Goal: Information Seeking & Learning: Learn about a topic

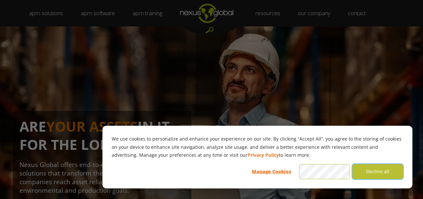
click at [379, 172] on button "Decline all" at bounding box center [377, 171] width 51 height 15
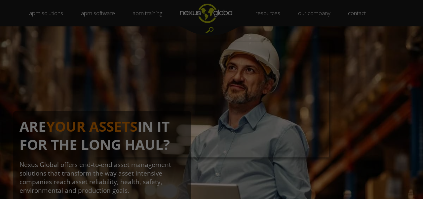
click at [376, 100] on div at bounding box center [213, 100] width 427 height 201
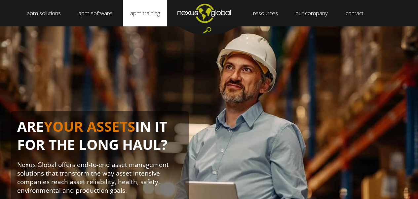
click at [159, 12] on link "apm training" at bounding box center [145, 13] width 44 height 26
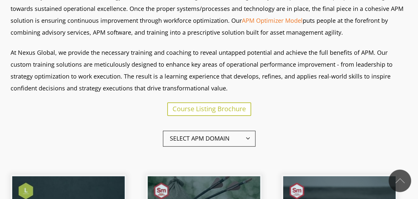
scroll to position [219, 0]
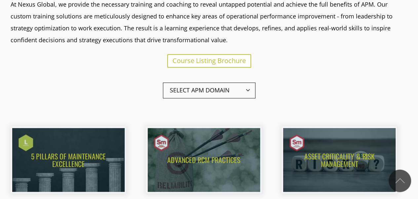
click at [236, 92] on span "Select APM Domain" at bounding box center [209, 91] width 92 height 16
click at [226, 89] on span "Select APM Domain" at bounding box center [209, 91] width 92 height 16
click at [222, 92] on span "Select APM Domain" at bounding box center [209, 91] width 92 height 16
click at [218, 94] on span "Select APM Domain" at bounding box center [209, 91] width 92 height 16
click at [207, 88] on span "Select APM Domain" at bounding box center [209, 91] width 92 height 16
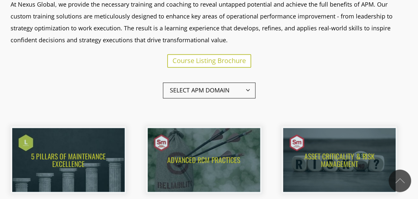
drag, startPoint x: 261, startPoint y: 92, endPoint x: 240, endPoint y: 91, distance: 20.2
click at [254, 92] on div "Select APM Domain View All Leadership Strategy Management Work Management" at bounding box center [209, 91] width 397 height 24
click at [240, 91] on span "Select APM Domain" at bounding box center [209, 91] width 92 height 16
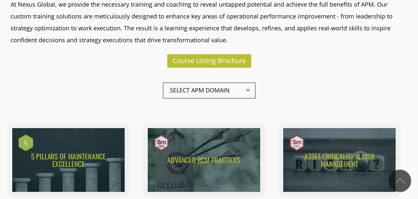
click at [225, 59] on span "Course Listing Brochure" at bounding box center [208, 60] width 73 height 9
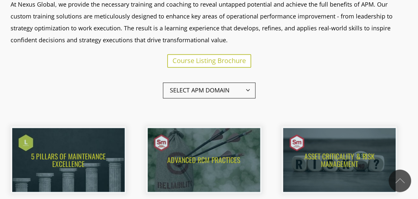
click at [233, 94] on span "Select APM Domain" at bounding box center [209, 91] width 92 height 16
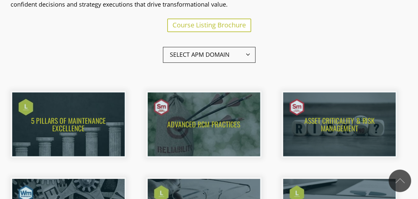
scroll to position [254, 0]
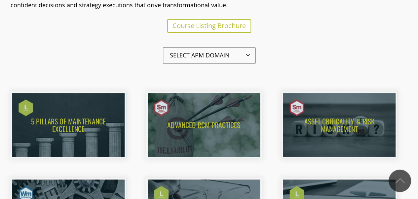
click at [230, 50] on span "Select APM Domain" at bounding box center [209, 56] width 92 height 16
click at [258, 56] on div "Select APM Domain View All Leadership Strategy Management Work Management" at bounding box center [209, 56] width 397 height 24
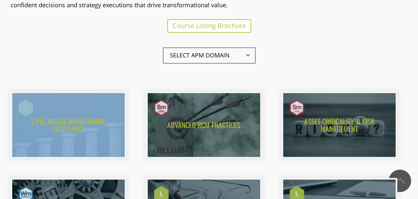
click at [258, 56] on div "Select APM Domain View All Leadership Strategy Management Work Management" at bounding box center [209, 56] width 397 height 24
click at [243, 56] on span "Select APM Domain" at bounding box center [209, 56] width 92 height 16
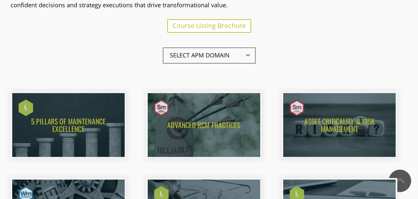
click at [243, 56] on span "Select APM Domain" at bounding box center [209, 56] width 92 height 16
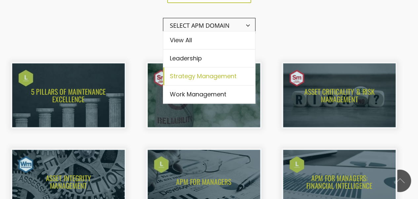
scroll to position [286, 0]
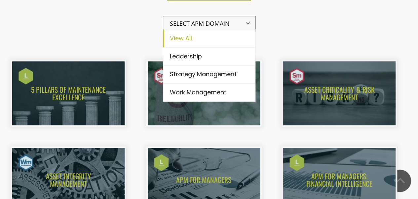
click at [190, 40] on link "View All" at bounding box center [209, 38] width 92 height 15
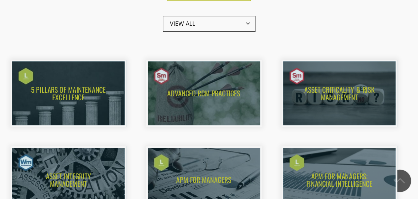
click at [203, 30] on span "View All" at bounding box center [209, 24] width 92 height 16
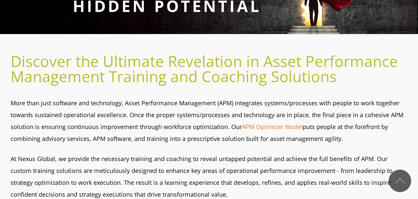
scroll to position [0, 0]
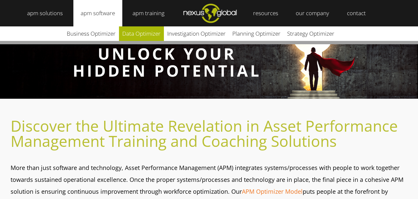
click at [141, 32] on link "Data Optimizer" at bounding box center [141, 33] width 45 height 15
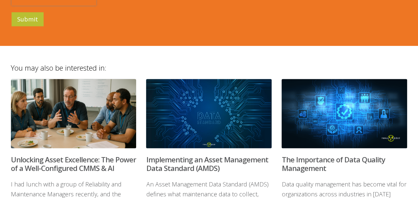
scroll to position [1577, 0]
